Goal: Find specific page/section: Find specific page/section

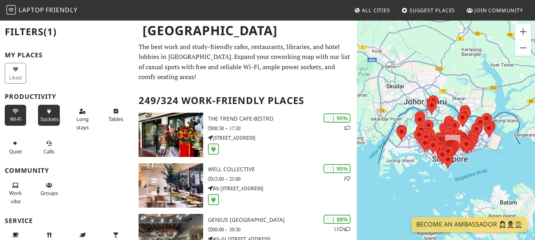
click at [15, 112] on icon at bounding box center [15, 111] width 6 height 5
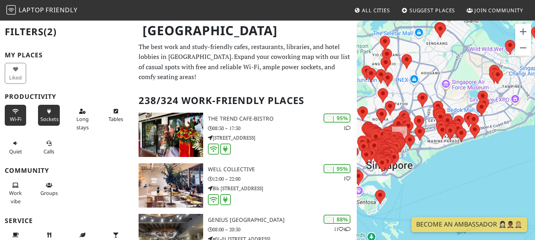
drag, startPoint x: 409, startPoint y: 134, endPoint x: 504, endPoint y: 163, distance: 99.7
click at [504, 163] on div "To navigate, press the arrow keys." at bounding box center [446, 140] width 178 height 240
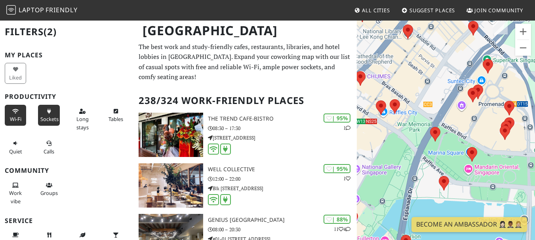
drag, startPoint x: 502, startPoint y: 116, endPoint x: 404, endPoint y: 78, distance: 105.9
click at [404, 78] on div "To navigate, press the arrow keys." at bounding box center [446, 140] width 178 height 240
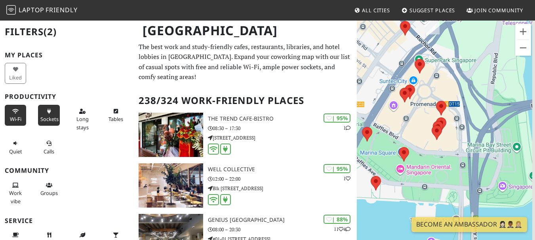
drag, startPoint x: 448, startPoint y: 138, endPoint x: 421, endPoint y: 141, distance: 26.7
click at [416, 141] on div "To navigate, press the arrow keys." at bounding box center [446, 140] width 178 height 240
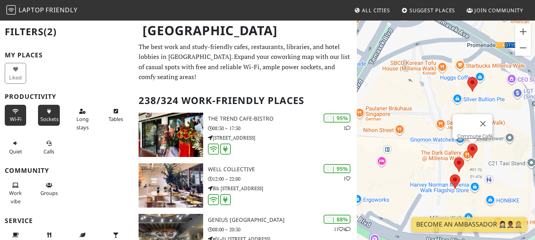
click at [467, 144] on area at bounding box center [467, 144] width 0 height 0
click at [470, 133] on link "Commune Café" at bounding box center [474, 136] width 35 height 6
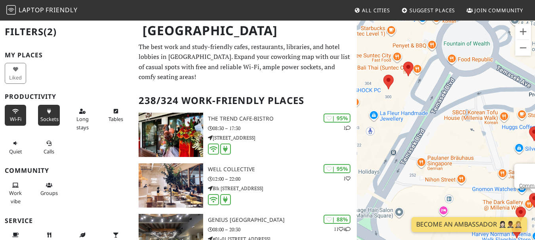
drag, startPoint x: 389, startPoint y: 97, endPoint x: 452, endPoint y: 146, distance: 80.3
click at [452, 146] on div "To navigate, press the arrow keys. Commune Café" at bounding box center [446, 140] width 178 height 240
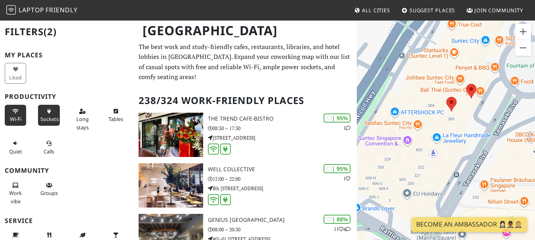
drag, startPoint x: 444, startPoint y: 121, endPoint x: 467, endPoint y: 126, distance: 24.0
click at [467, 126] on div "To navigate, press the arrow keys. Commune Café" at bounding box center [446, 140] width 178 height 240
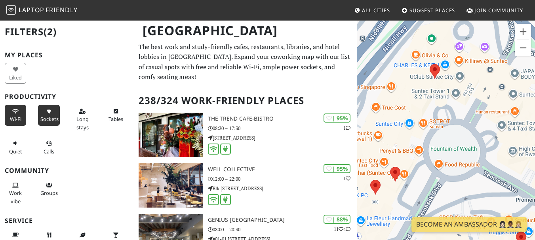
drag, startPoint x: 455, startPoint y: 118, endPoint x: 384, endPoint y: 202, distance: 110.4
click at [384, 202] on div "To navigate, press the arrow keys. Commune Café" at bounding box center [446, 140] width 178 height 240
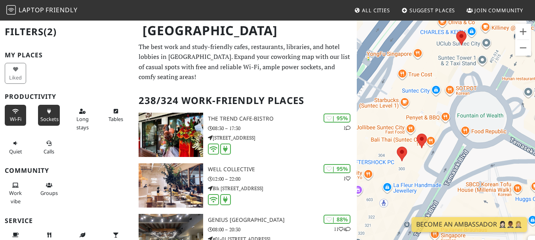
drag, startPoint x: 453, startPoint y: 104, endPoint x: 478, endPoint y: 58, distance: 52.8
click at [478, 58] on div "To navigate, press the arrow keys. Commune Café" at bounding box center [446, 140] width 178 height 240
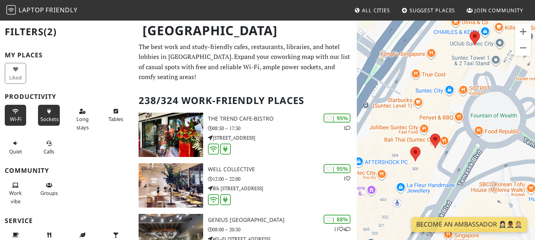
click at [405, 149] on div "To navigate, press the arrow keys. Commune Café" at bounding box center [446, 140] width 178 height 240
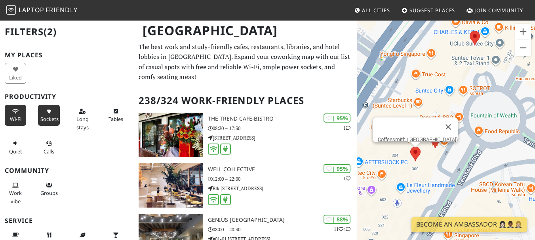
click at [410, 147] on area at bounding box center [410, 147] width 0 height 0
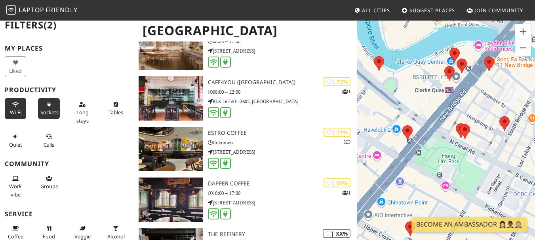
scroll to position [6484, 0]
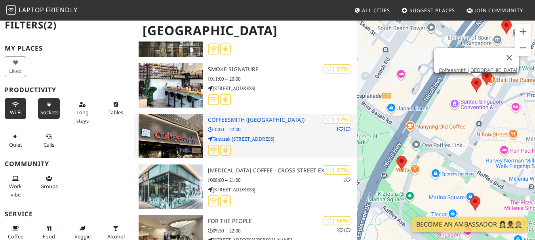
click at [231, 146] on div at bounding box center [282, 151] width 148 height 12
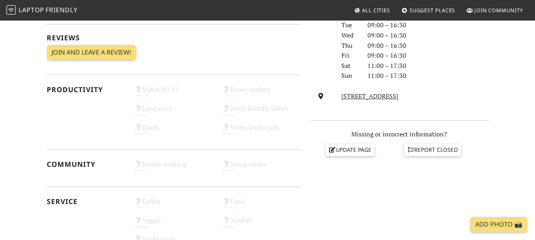
scroll to position [238, 0]
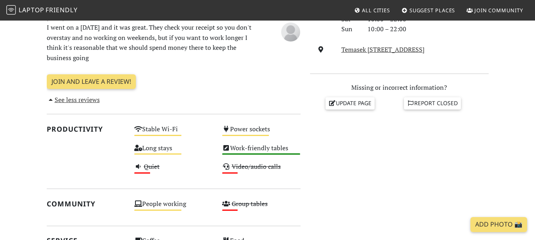
scroll to position [282, 0]
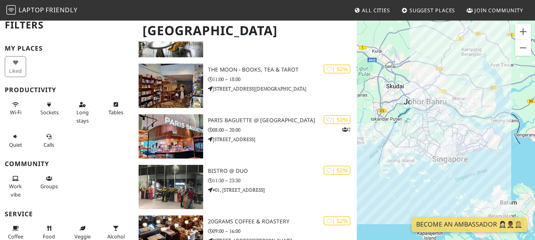
scroll to position [7789, 0]
